Goal: Task Accomplishment & Management: Complete application form

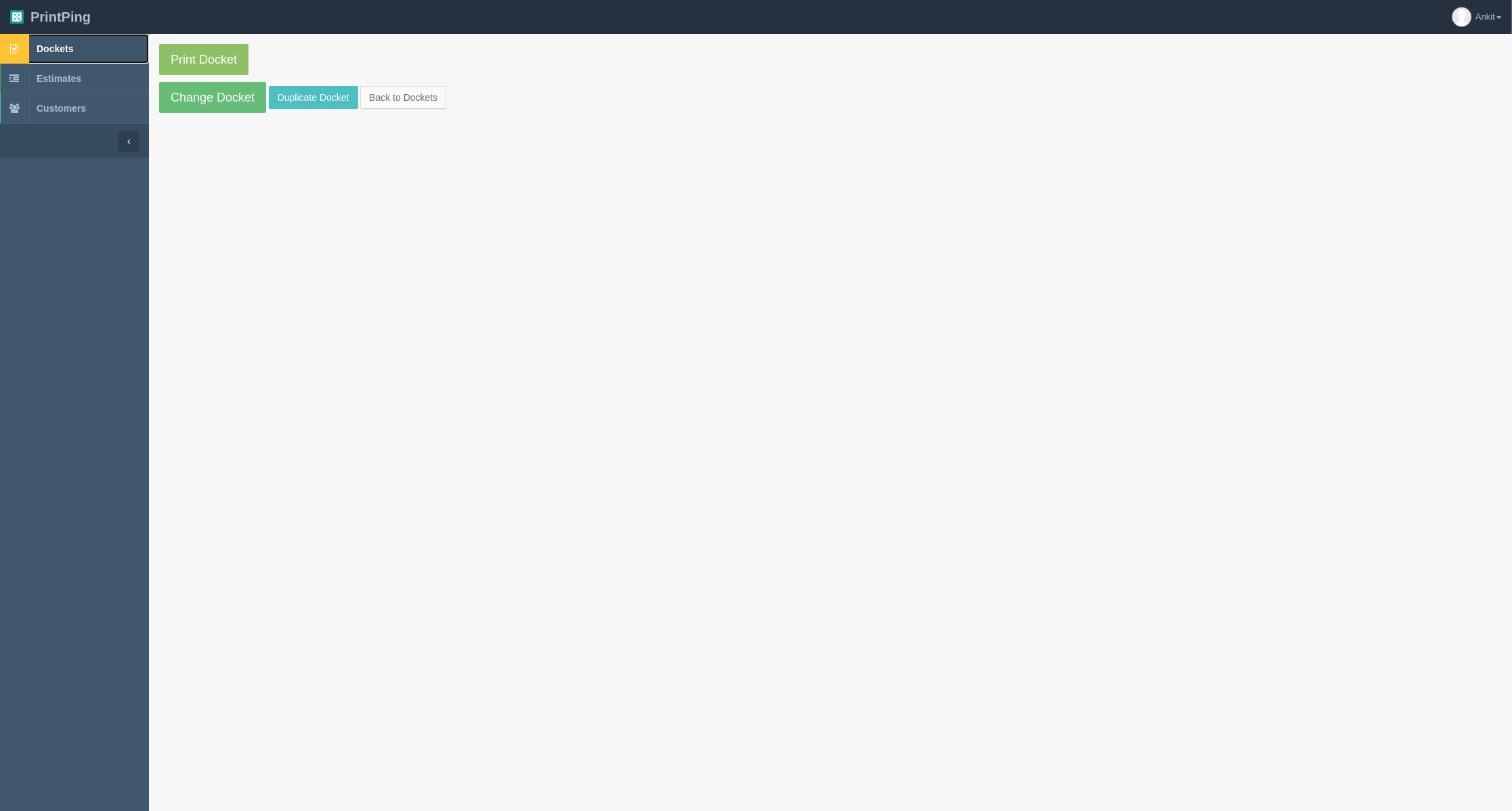
click at [82, 53] on link "Dockets" at bounding box center [74, 48] width 149 height 30
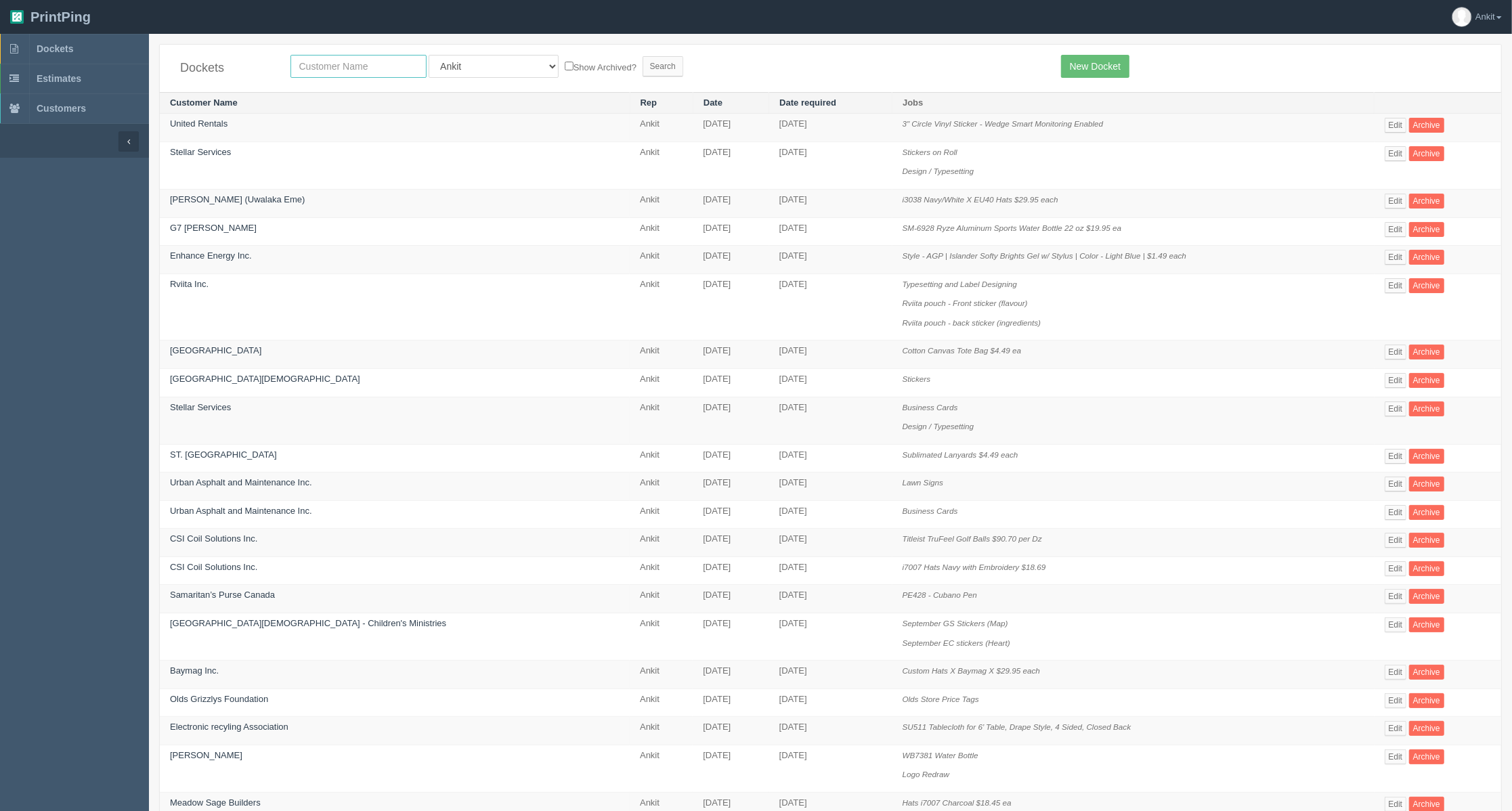
click at [304, 61] on input "text" at bounding box center [359, 66] width 136 height 23
type input "[PERSON_NAME]"
click at [643, 56] on input "Search" at bounding box center [662, 67] width 40 height 21
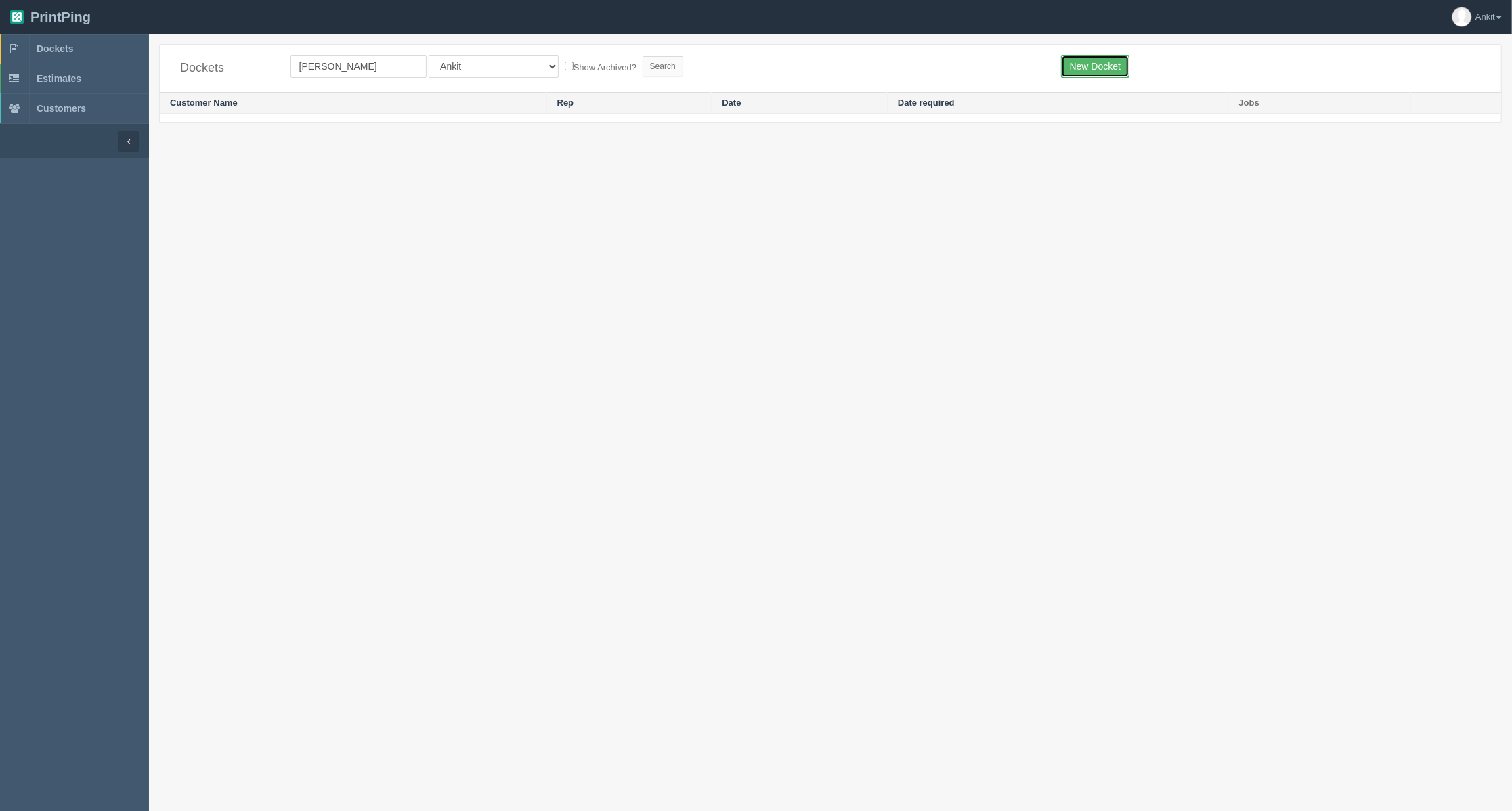
click at [1074, 72] on link "New Docket" at bounding box center [1095, 66] width 68 height 23
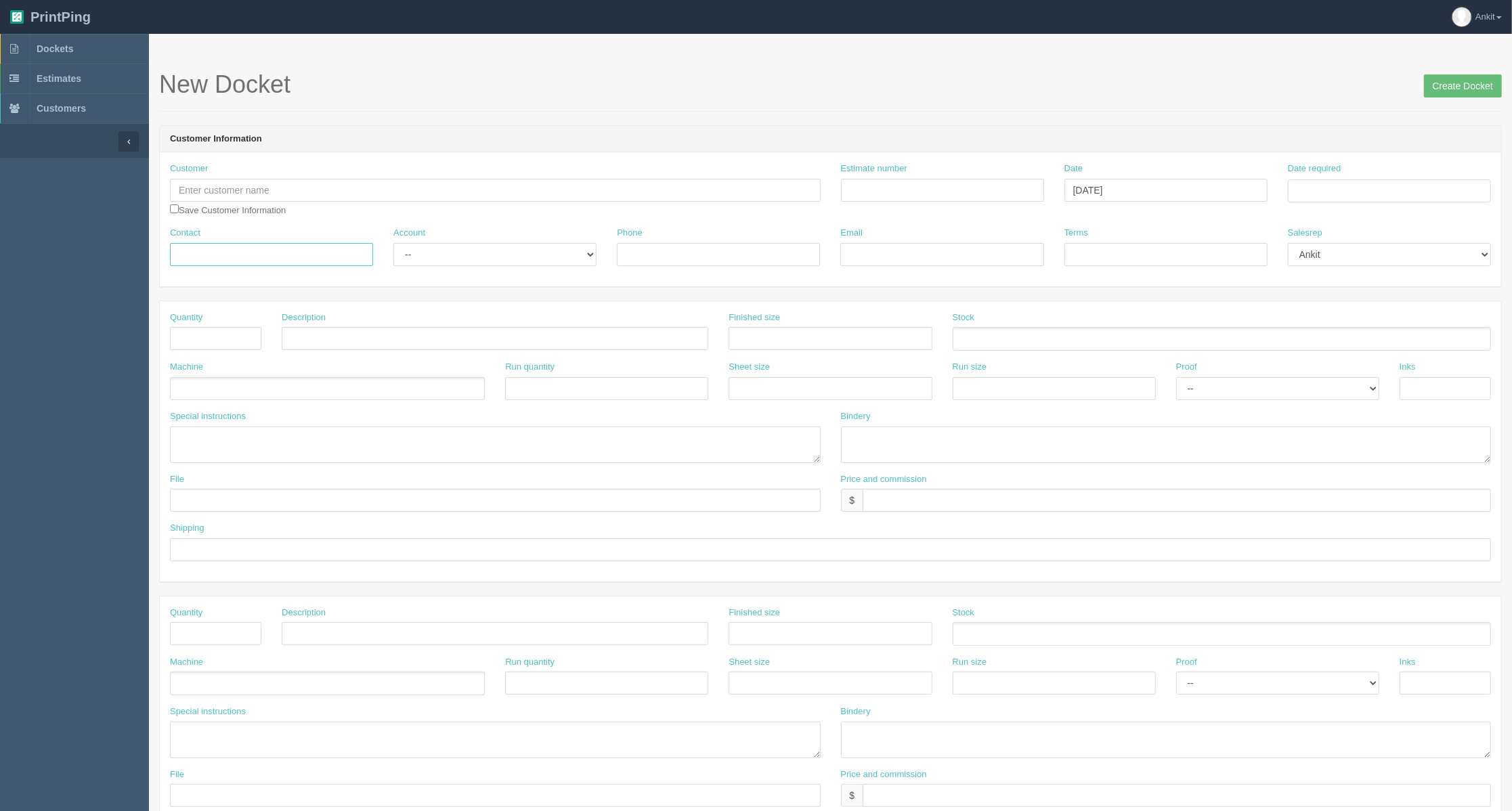
click at [277, 249] on input "Contact" at bounding box center [271, 254] width 203 height 23
type input "[PERSON_NAME]"
click at [255, 176] on div "Customer Save Customer Information" at bounding box center [495, 190] width 651 height 54
drag, startPoint x: 261, startPoint y: 189, endPoint x: 264, endPoint y: 173, distance: 16.3
click at [261, 189] on input "text" at bounding box center [495, 190] width 651 height 23
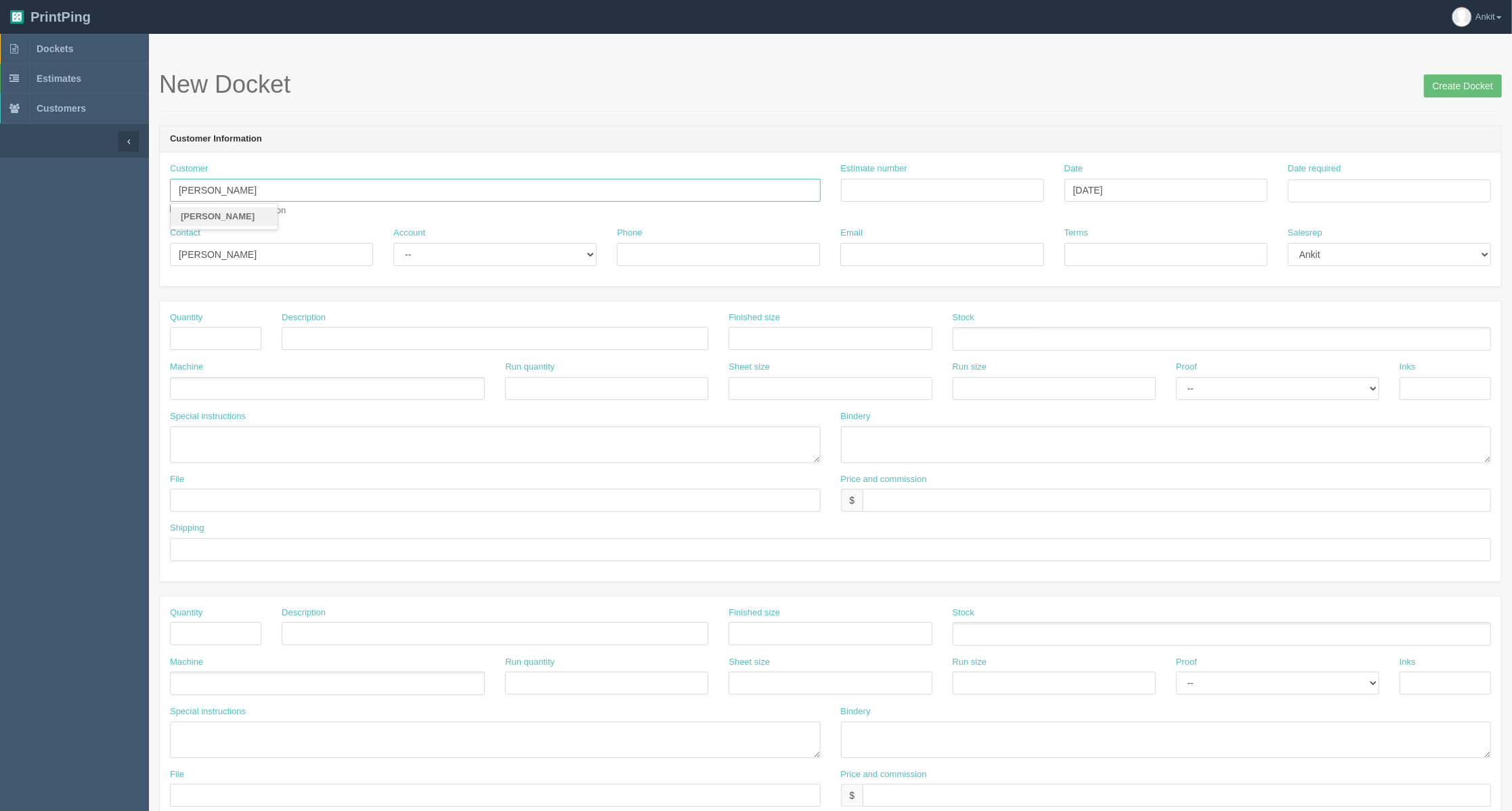
type input "[PERSON_NAME]"
click at [258, 211] on link "[PERSON_NAME]" at bounding box center [224, 216] width 107 height 20
click at [174, 209] on input "checkbox" at bounding box center [175, 209] width 9 height 9
checkbox input "true"
click at [197, 251] on input "Contact" at bounding box center [271, 254] width 203 height 23
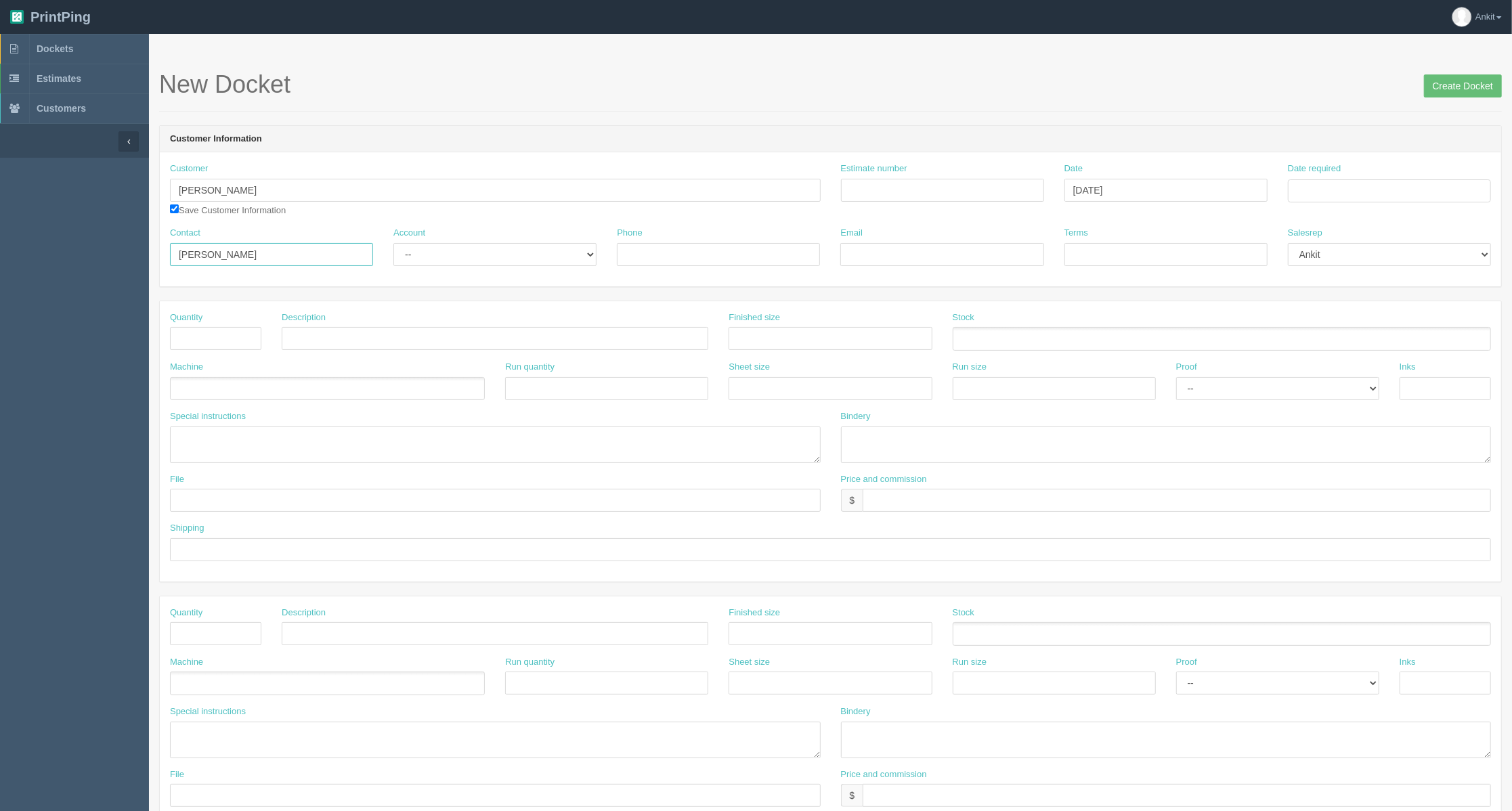
type input "[PERSON_NAME]"
click at [461, 241] on div "Account -- Existing Client Allrush Client Rep Client" at bounding box center [494, 246] width 203 height 40
click at [459, 258] on select "-- Existing Client Allrush Client Rep Client" at bounding box center [494, 254] width 203 height 23
select select "Allrush Client"
click at [393, 243] on select "-- Existing Client Allrush Client Rep Client" at bounding box center [494, 254] width 203 height 23
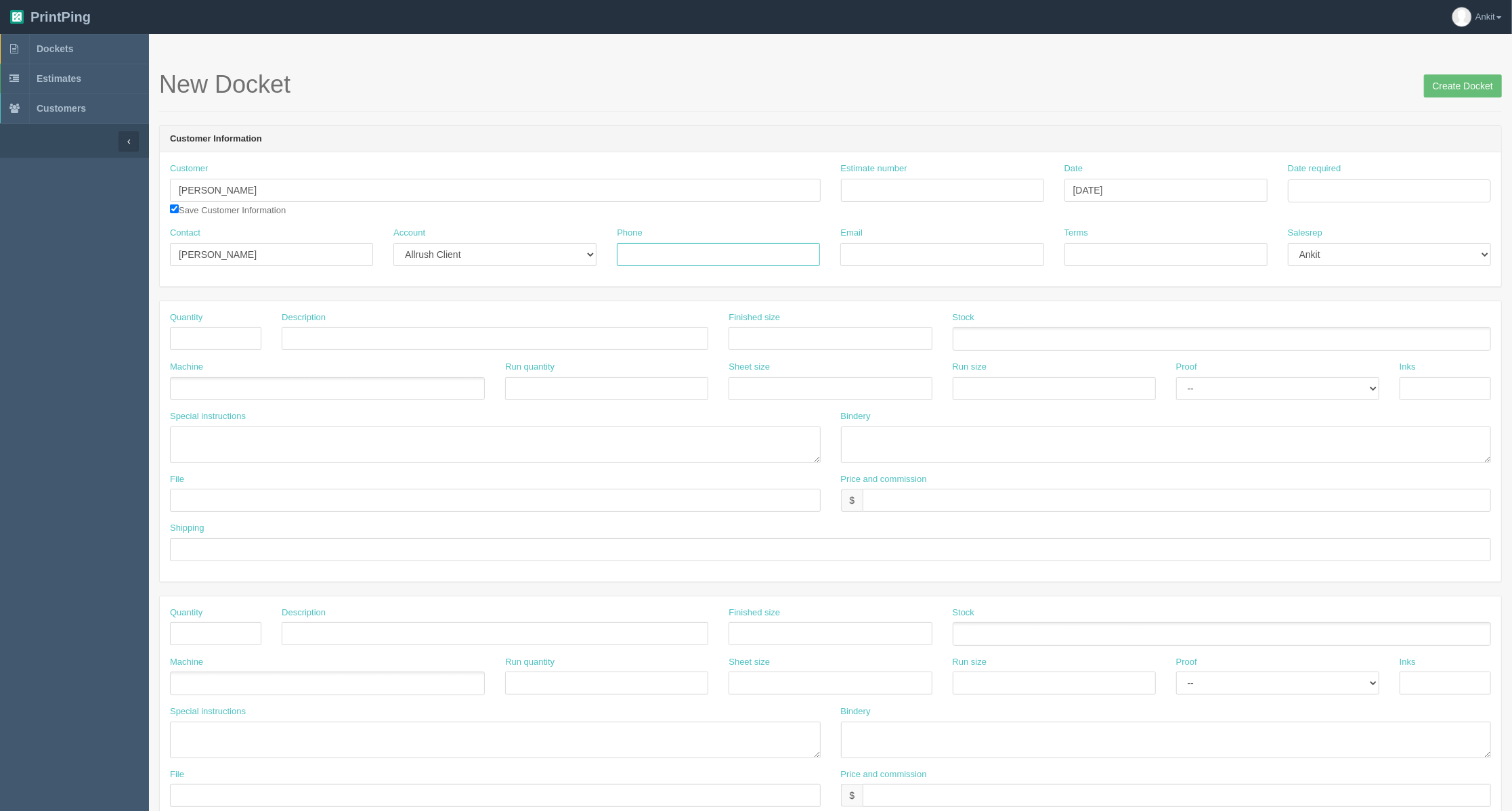
click at [646, 253] on input "Phone" at bounding box center [718, 254] width 203 height 23
type input "403.863.6097"
click at [848, 260] on input "Email" at bounding box center [942, 254] width 203 height 23
paste input "[EMAIL_ADDRESS][DOMAIN_NAME]"
type input "[EMAIL_ADDRESS][DOMAIN_NAME]"
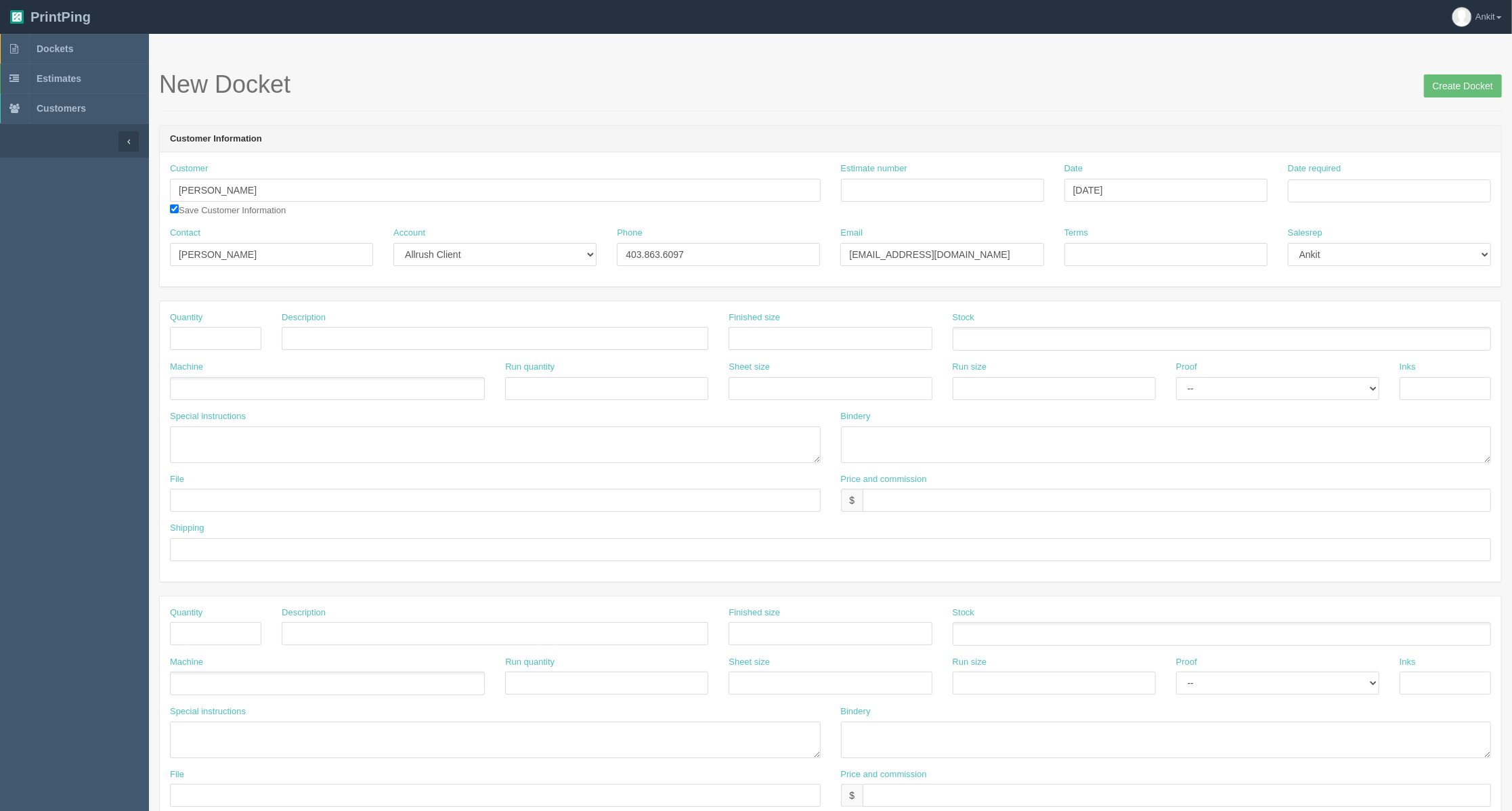
click at [772, 131] on header "Customer Information" at bounding box center [830, 139] width 1342 height 27
click at [197, 334] on input "text" at bounding box center [216, 338] width 92 height 23
type input "100"
click at [259, 114] on form "New Docket Create Docket Customer Information Customer [PERSON_NAME] [PERSON_NA…" at bounding box center [830, 640] width 1343 height 1138
